Goal: Transaction & Acquisition: Purchase product/service

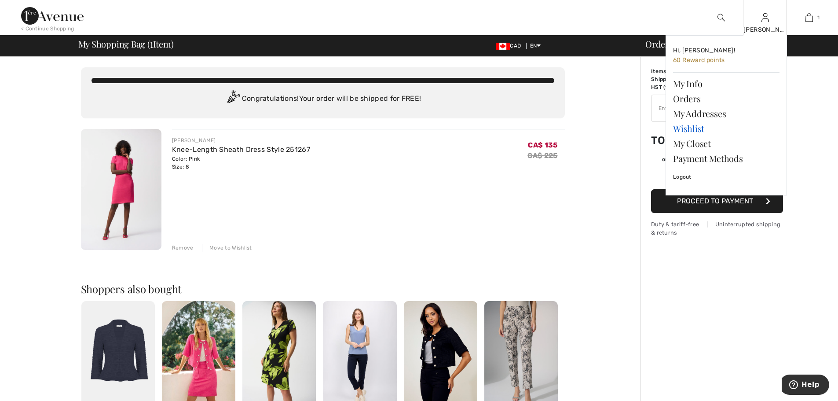
click at [689, 130] on link "Wishlist" at bounding box center [726, 128] width 106 height 15
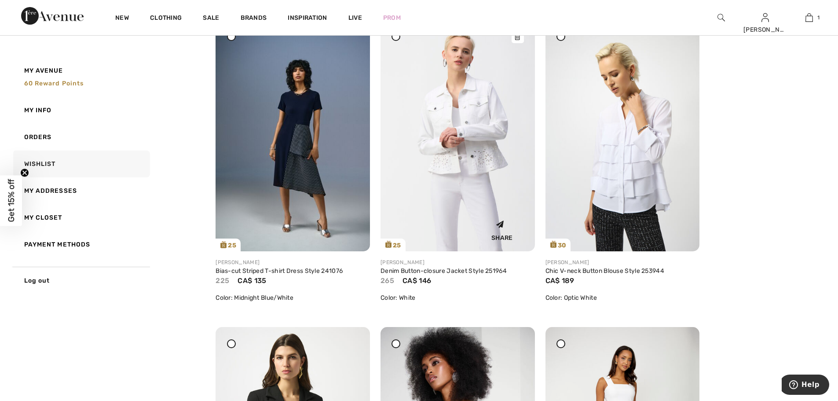
scroll to position [968, 0]
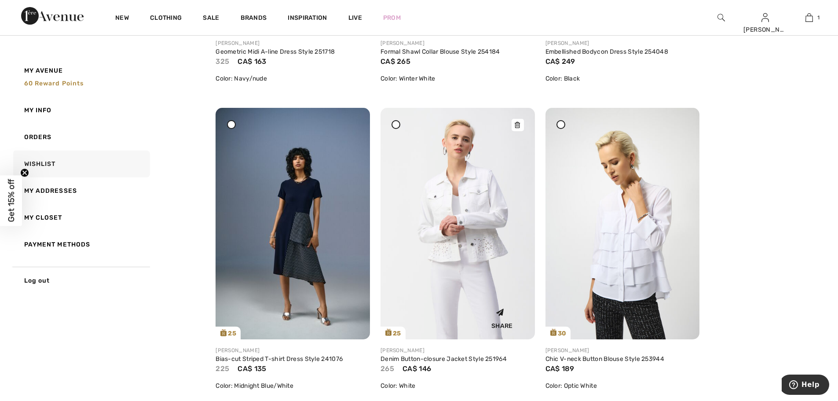
drag, startPoint x: 517, startPoint y: 125, endPoint x: 462, endPoint y: 31, distance: 108.7
click at [515, 117] on icon at bounding box center [517, 114] width 5 height 6
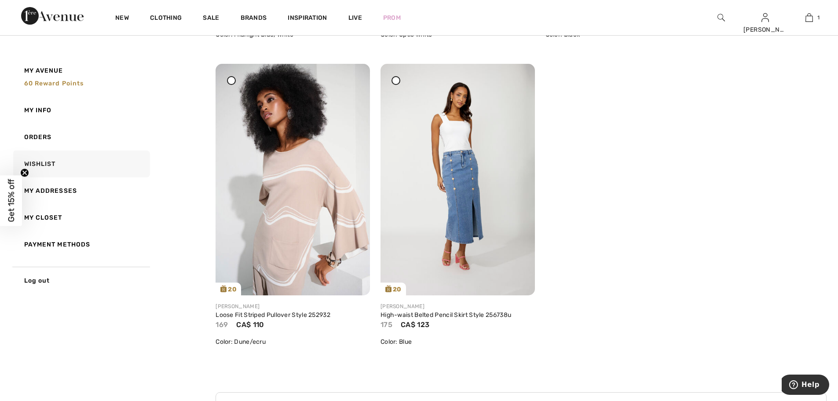
scroll to position [1316, 0]
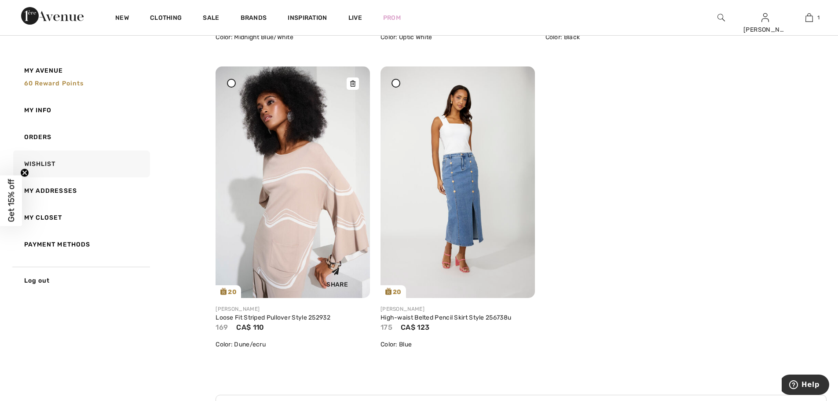
click at [354, 86] on icon at bounding box center [352, 84] width 5 height 6
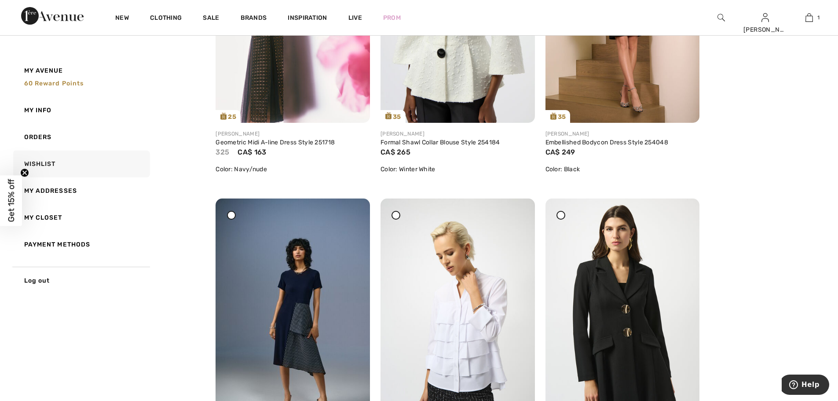
scroll to position [876, 0]
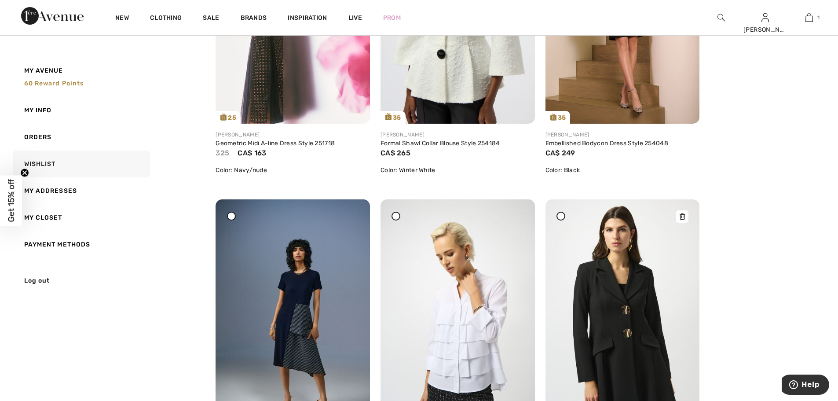
click at [683, 218] on icon at bounding box center [682, 216] width 5 height 6
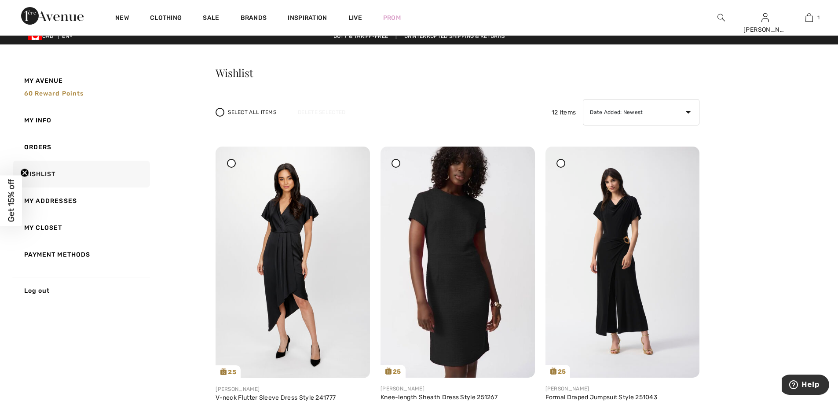
scroll to position [0, 0]
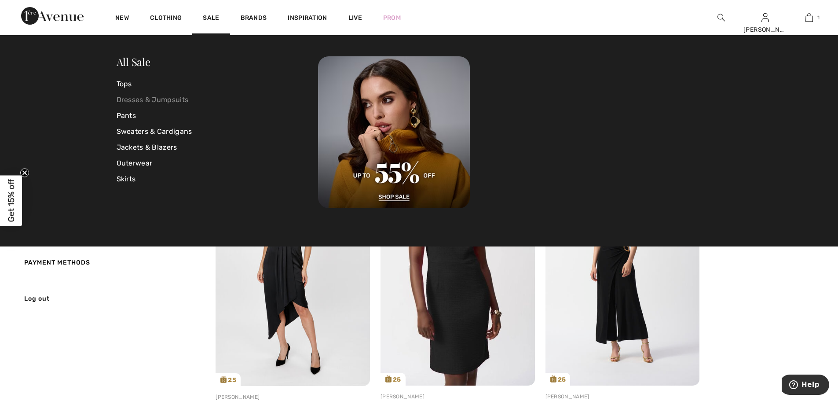
click at [165, 98] on link "Dresses & Jumpsuits" at bounding box center [218, 100] width 202 height 16
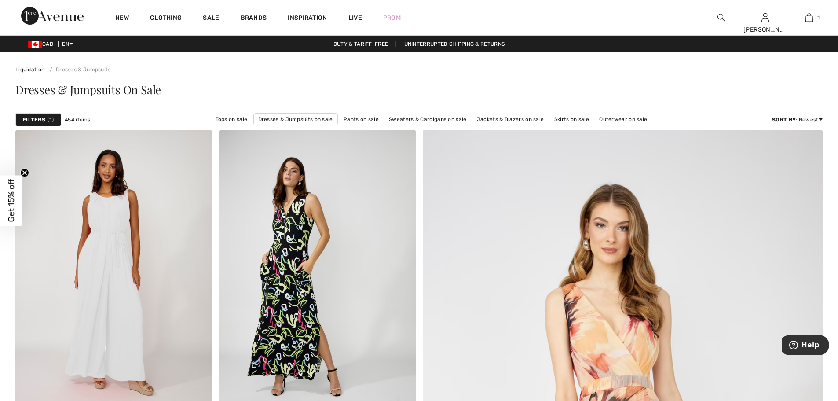
click at [722, 17] on img at bounding box center [721, 17] width 7 height 11
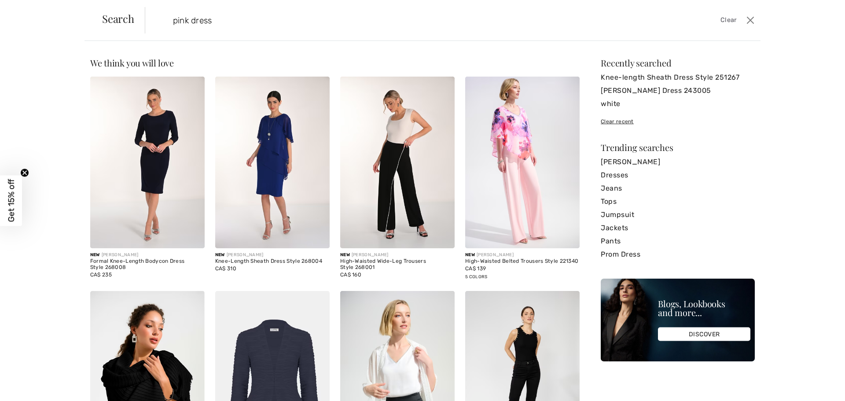
type input "pink dress"
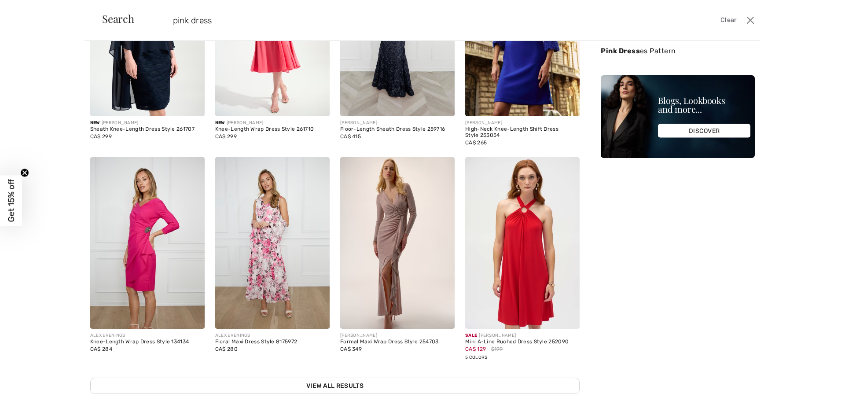
scroll to position [206, 0]
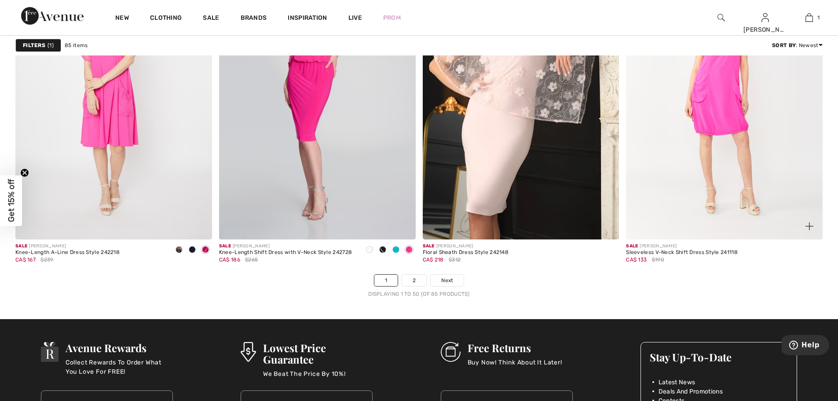
scroll to position [5148, 0]
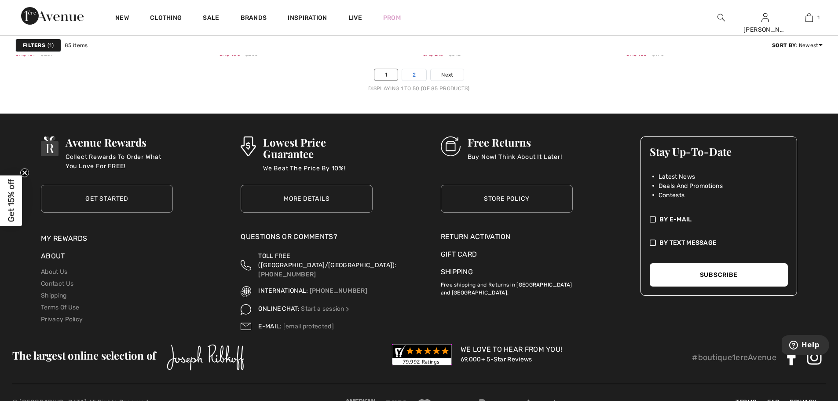
click at [411, 78] on link "2" at bounding box center [414, 74] width 24 height 11
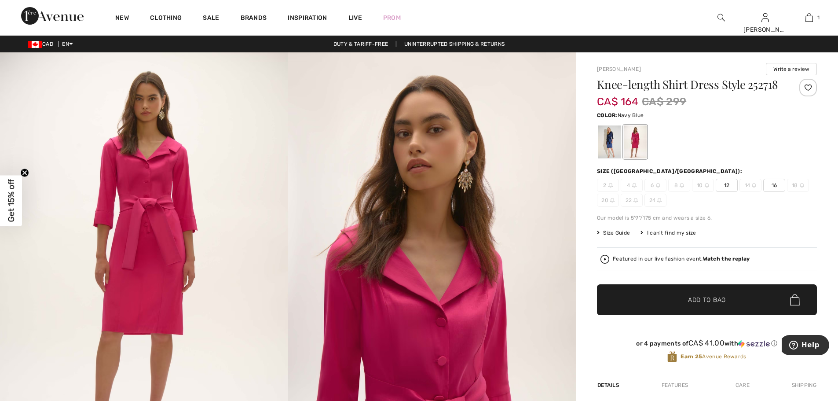
click at [612, 139] on div at bounding box center [609, 141] width 23 height 33
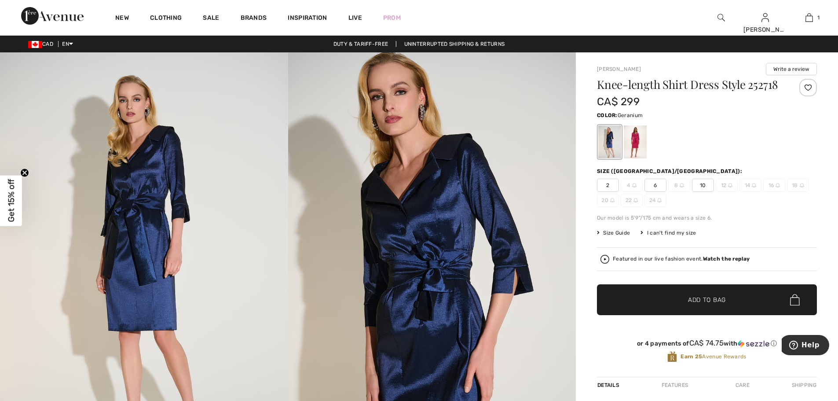
click at [641, 134] on div at bounding box center [635, 141] width 23 height 33
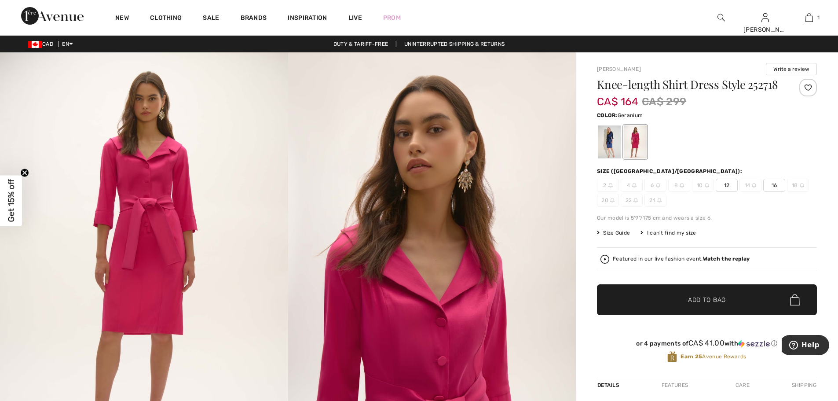
click at [813, 86] on div at bounding box center [808, 88] width 18 height 18
click at [604, 142] on div at bounding box center [609, 141] width 23 height 33
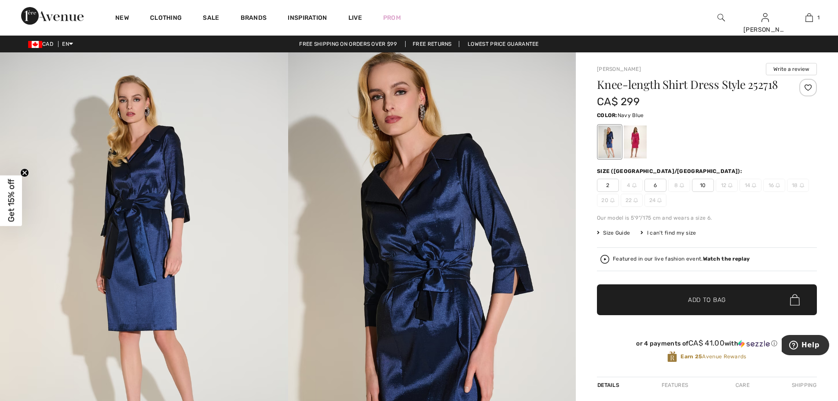
click at [810, 87] on div at bounding box center [808, 88] width 18 height 18
click at [806, 91] on div "Removed from Wishlist" at bounding box center [808, 88] width 18 height 18
click at [639, 142] on div at bounding box center [635, 141] width 23 height 33
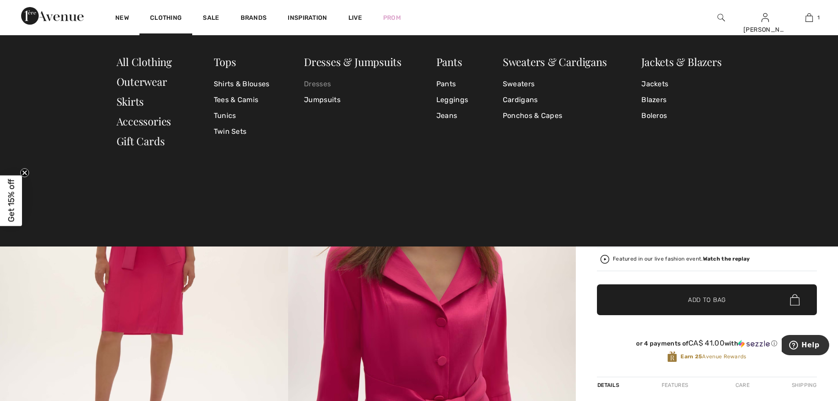
click at [320, 83] on link "Dresses" at bounding box center [353, 84] width 98 height 16
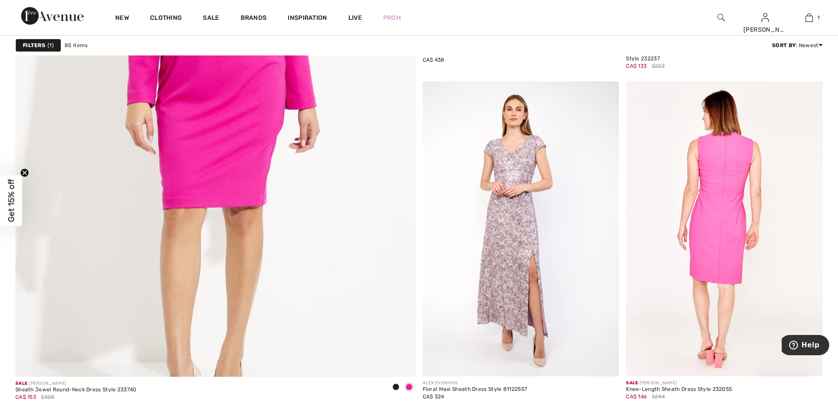
scroll to position [3256, 0]
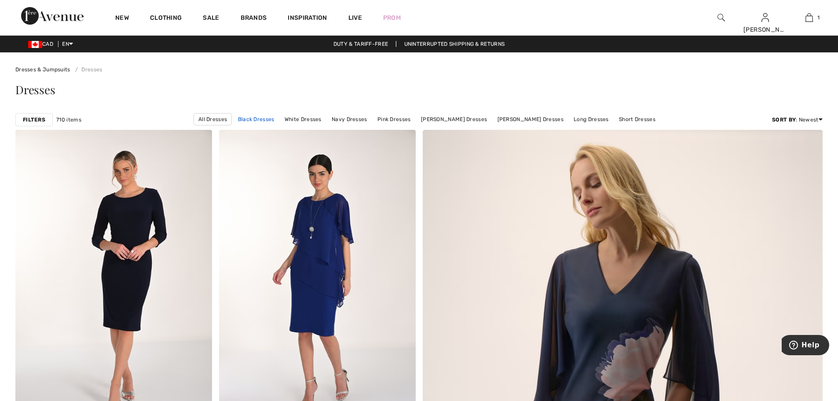
click at [261, 120] on link "Black Dresses" at bounding box center [256, 119] width 45 height 11
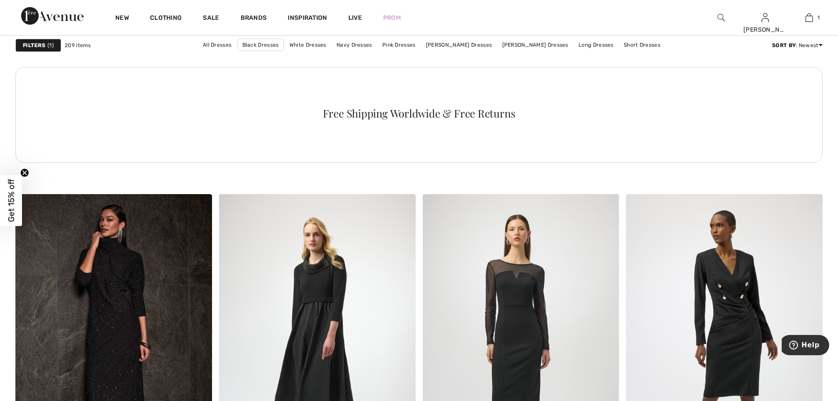
scroll to position [4092, 0]
